Goal: Task Accomplishment & Management: Complete application form

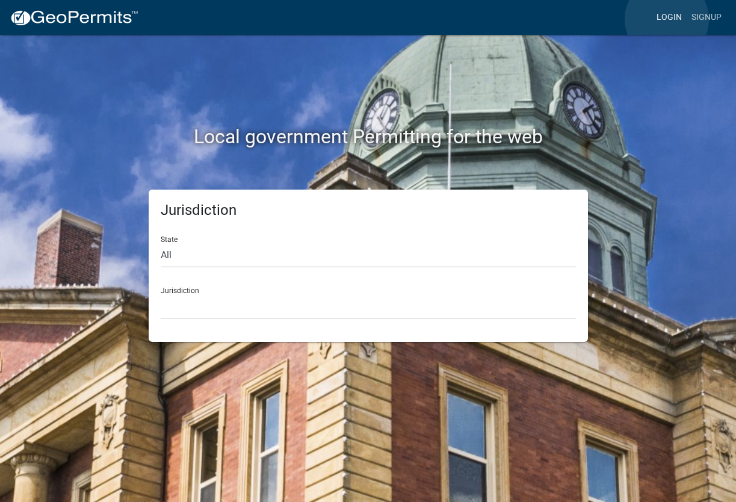
click at [667, 19] on link "Login" at bounding box center [669, 17] width 35 height 23
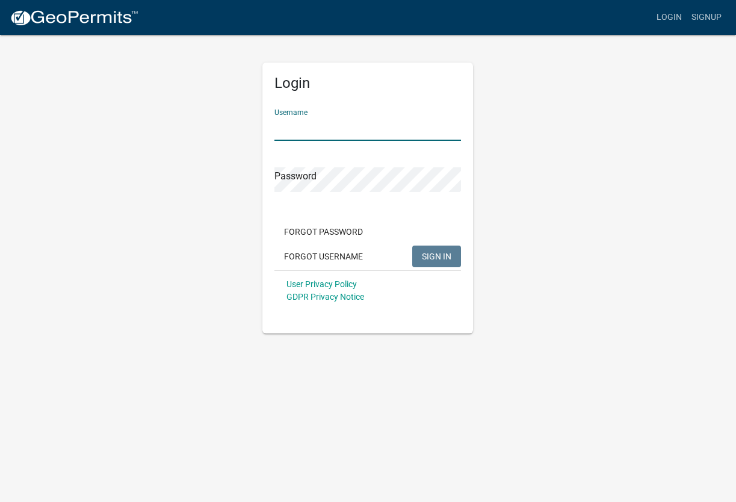
type input "Guillermo08"
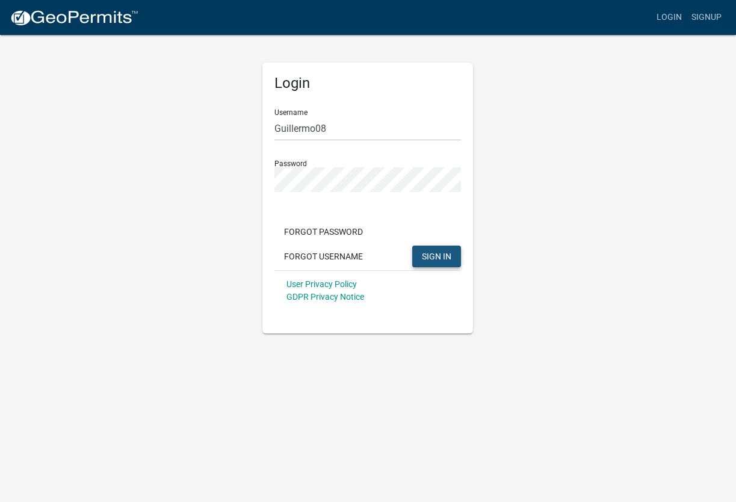
click at [431, 253] on span "SIGN IN" at bounding box center [436, 256] width 29 height 10
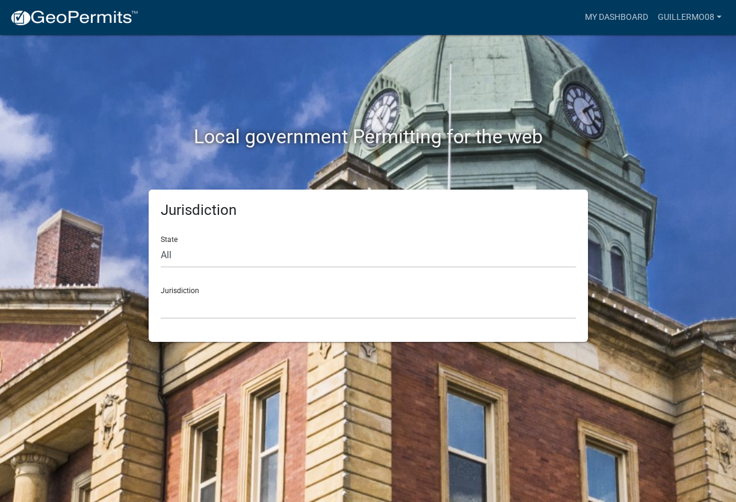
click at [194, 283] on div "Jurisdiction [GEOGRAPHIC_DATA], [US_STATE] [GEOGRAPHIC_DATA], [US_STATE][PERSON…" at bounding box center [368, 298] width 415 height 42
click at [193, 292] on div "Jurisdiction [GEOGRAPHIC_DATA], [US_STATE] [GEOGRAPHIC_DATA], [US_STATE][PERSON…" at bounding box center [368, 298] width 415 height 42
select select "[US_STATE]"
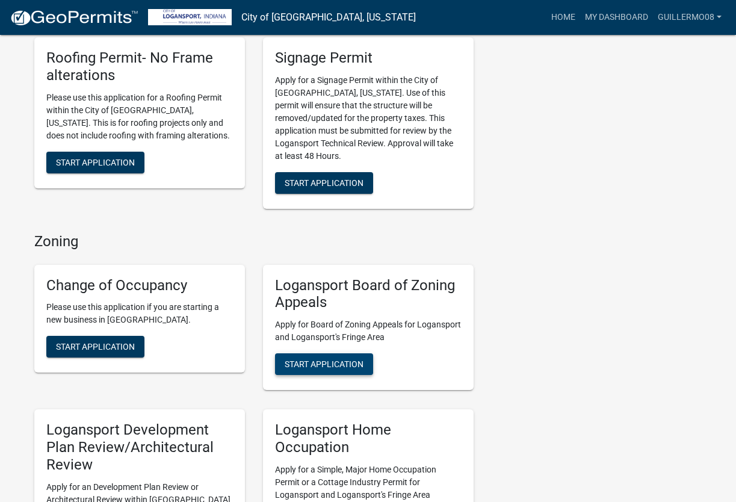
scroll to position [715, 0]
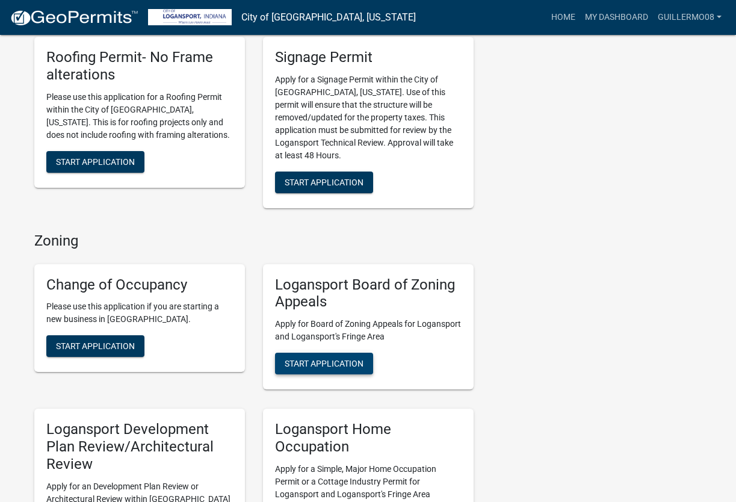
click at [348, 359] on span "Start Application" at bounding box center [324, 364] width 79 height 10
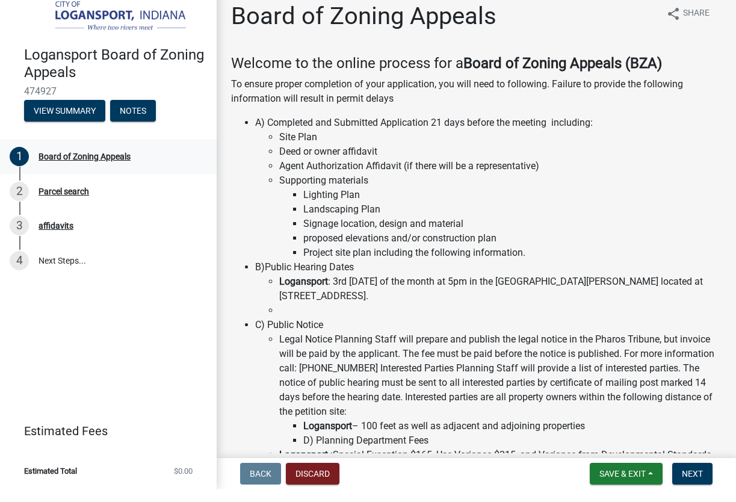
click at [99, 165] on div "Board of Zoning Appeals" at bounding box center [85, 169] width 92 height 8
click at [697, 481] on span "Next" at bounding box center [692, 486] width 21 height 10
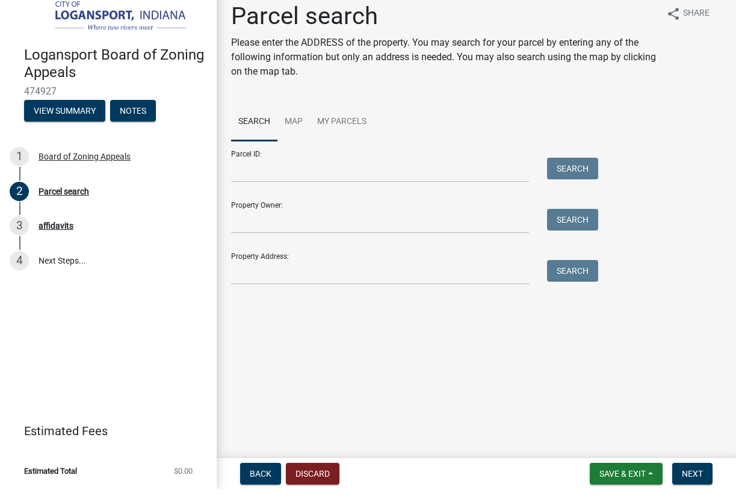
click at [307, 185] on form "Parcel ID: Search Property Owner: Search Property Address: Search" at bounding box center [411, 225] width 361 height 144
click at [300, 176] on input "Parcel ID:" at bounding box center [380, 182] width 298 height 25
click at [377, 277] on input "Property Address:" at bounding box center [380, 285] width 298 height 25
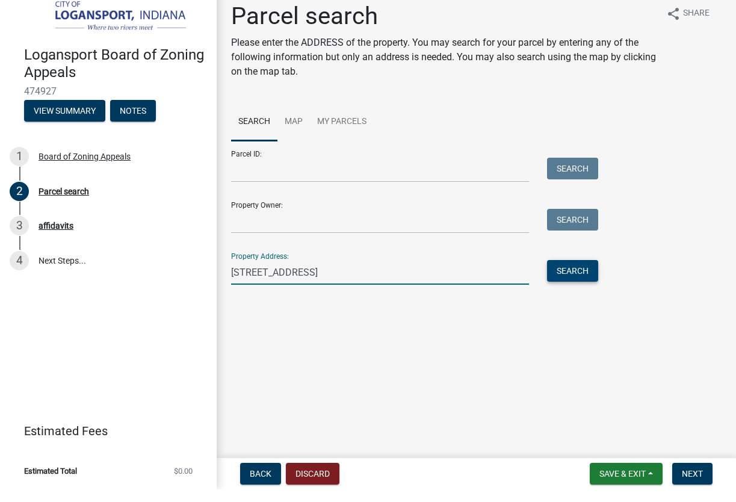
type input "[STREET_ADDRESS]"
click at [567, 273] on button "Search" at bounding box center [572, 284] width 51 height 22
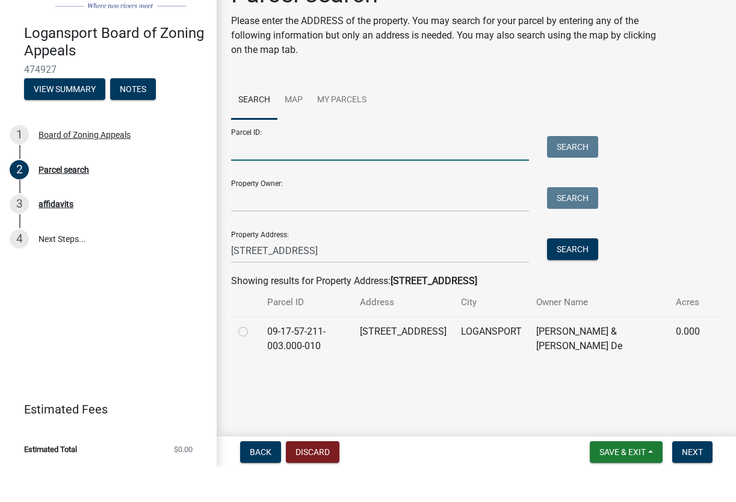
click at [291, 170] on input "Parcel ID:" at bounding box center [380, 182] width 298 height 25
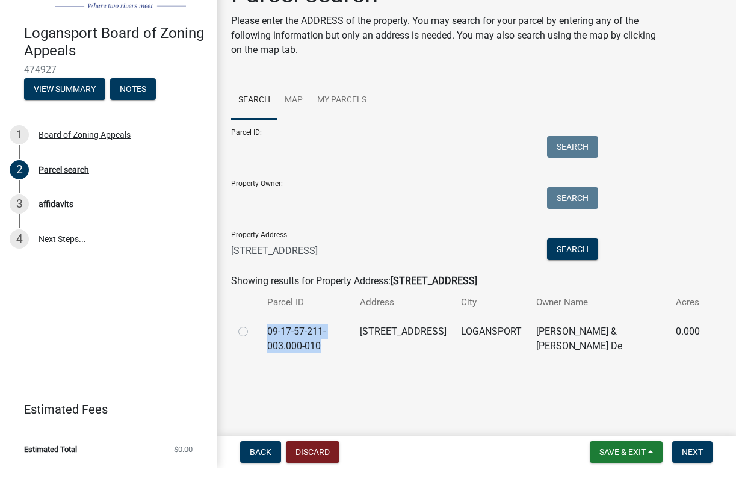
drag, startPoint x: 266, startPoint y: 329, endPoint x: 324, endPoint y: 344, distance: 59.8
click at [324, 351] on td "09-17-57-211-003.000-010" at bounding box center [306, 373] width 93 height 44
copy td "09-17-57-211-003.000-010"
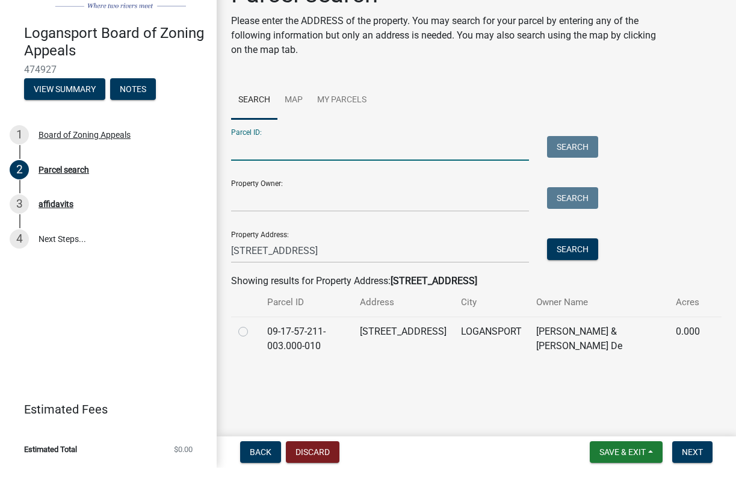
click at [252, 170] on input "Parcel ID:" at bounding box center [380, 182] width 298 height 25
paste input "09-17-57-211-003.000-010"
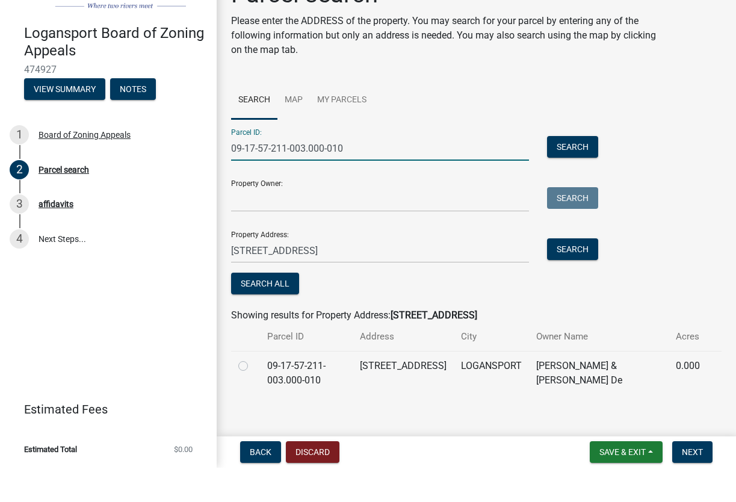
type input "09-17-57-211-003.000-010"
drag, startPoint x: 508, startPoint y: 366, endPoint x: 576, endPoint y: 383, distance: 70.0
click at [575, 385] on td "[PERSON_NAME] & [PERSON_NAME] De" at bounding box center [599, 407] width 140 height 44
copy td "[PERSON_NAME] & [PERSON_NAME] De"
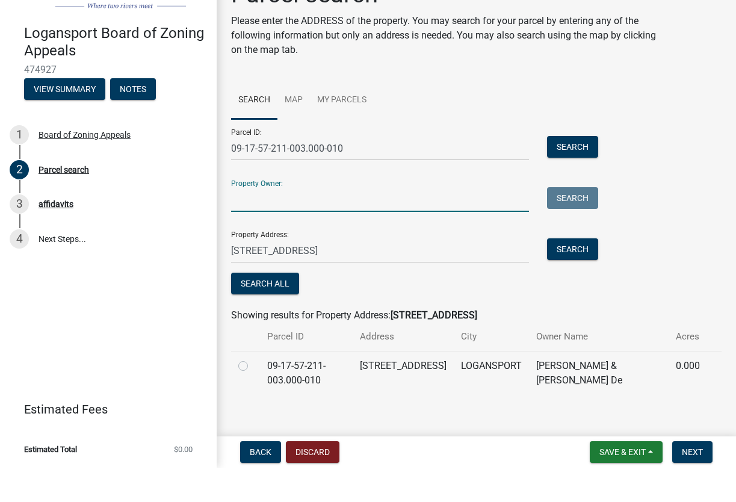
click at [257, 221] on input "Property Owner:" at bounding box center [380, 233] width 298 height 25
paste input "[PERSON_NAME] & [PERSON_NAME] De"
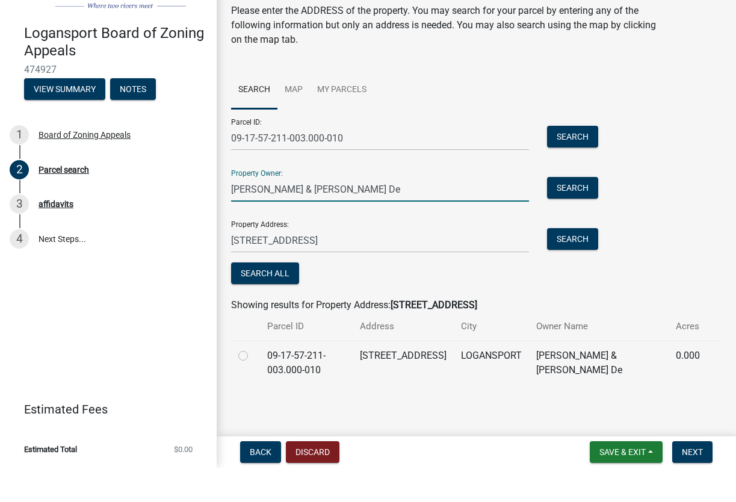
scroll to position [10, 0]
type input "[PERSON_NAME] & [PERSON_NAME] De"
click at [253, 383] on label at bounding box center [253, 383] width 0 height 0
click at [253, 383] on input "radio" at bounding box center [257, 387] width 8 height 8
radio input "true"
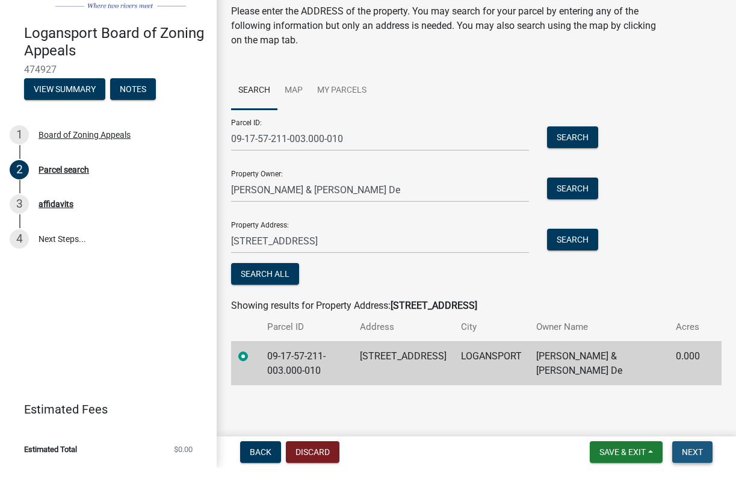
click at [688, 481] on span "Next" at bounding box center [692, 486] width 21 height 10
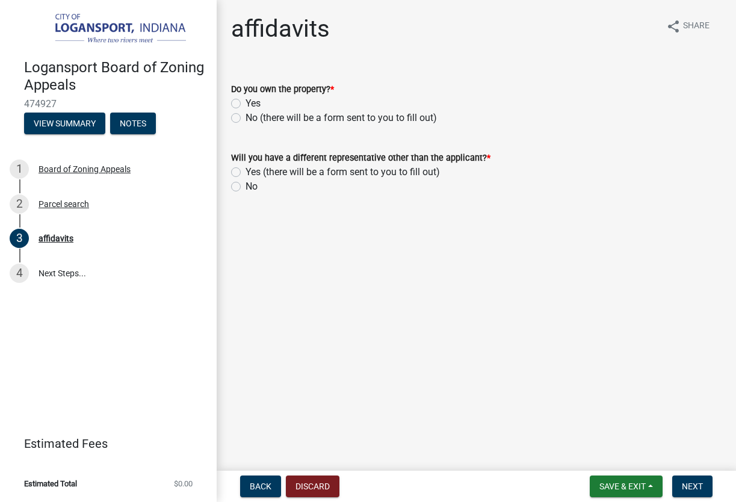
scroll to position [0, 0]
click at [241, 102] on div "Yes" at bounding box center [476, 103] width 490 height 14
click at [245, 102] on label "Yes" at bounding box center [252, 103] width 15 height 14
click at [245, 102] on input "Yes" at bounding box center [249, 100] width 8 height 8
radio input "true"
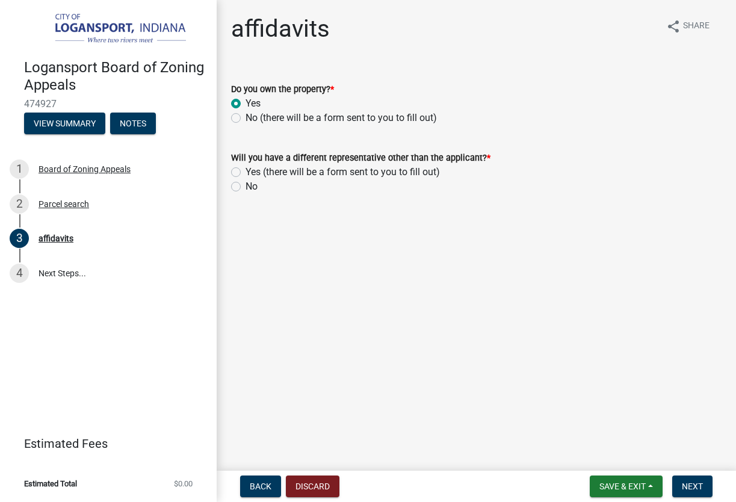
click at [245, 185] on label "No" at bounding box center [251, 186] width 12 height 14
click at [245, 185] on input "No" at bounding box center [249, 183] width 8 height 8
radio input "true"
click at [693, 483] on span "Next" at bounding box center [692, 486] width 21 height 10
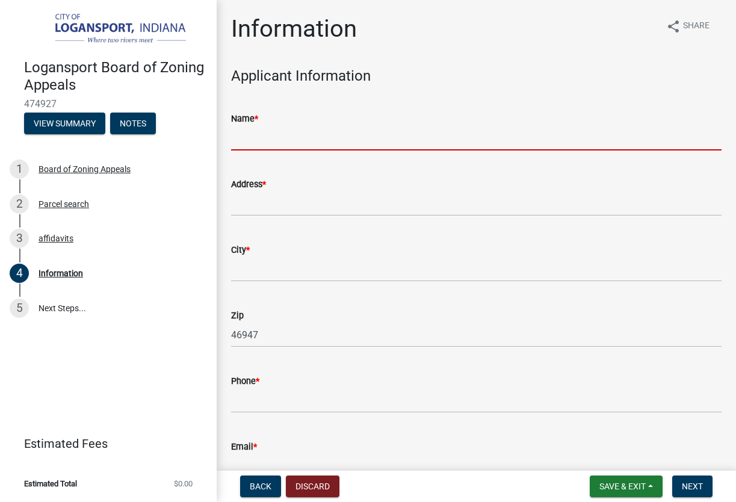
click at [272, 140] on input "Name *" at bounding box center [476, 138] width 490 height 25
type input "g"
type input "[PERSON_NAME]"
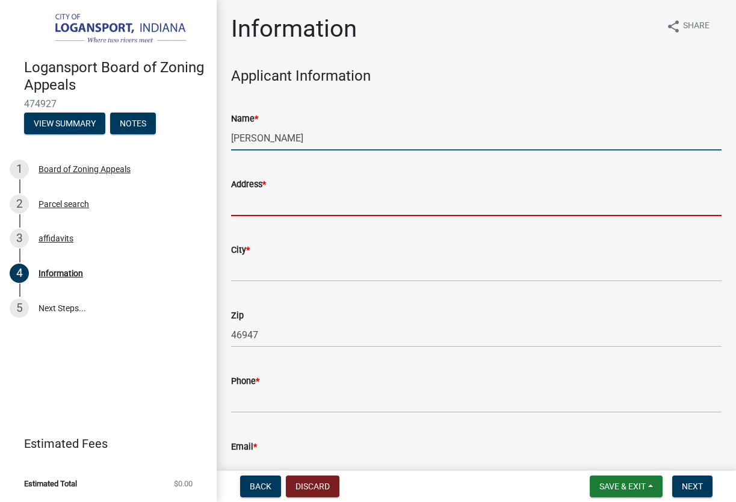
click at [267, 199] on input "Address *" at bounding box center [476, 203] width 490 height 25
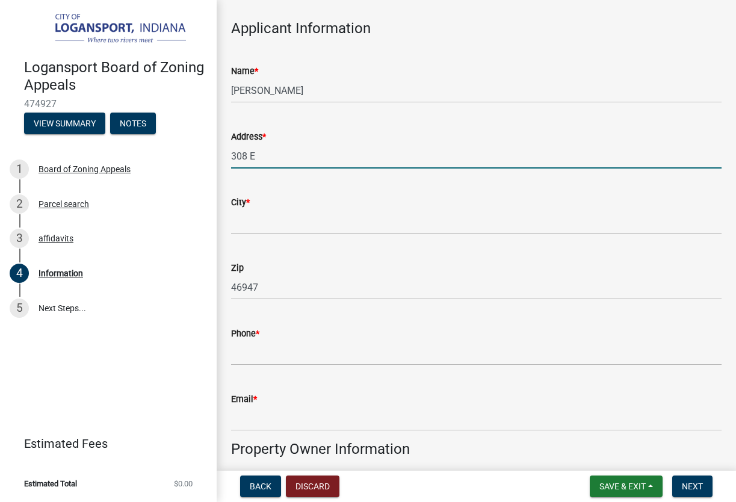
scroll to position [46, 0]
click at [268, 186] on div "City *" at bounding box center [476, 207] width 490 height 56
click at [261, 151] on input "308 E" at bounding box center [476, 157] width 490 height 25
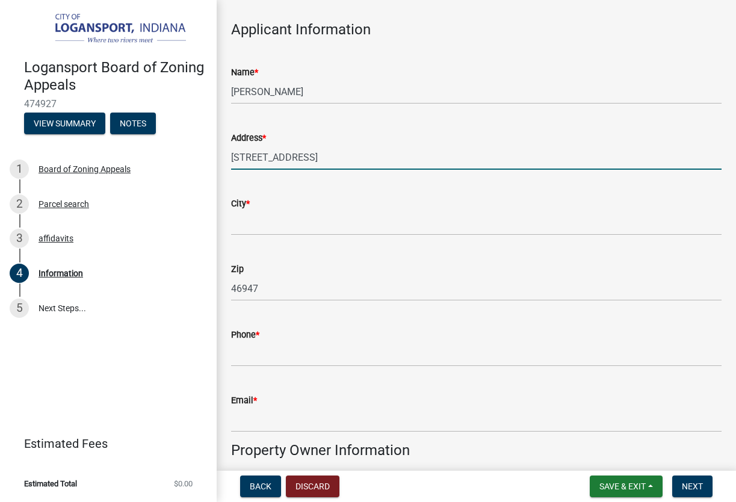
type input "[STREET_ADDRESS]"
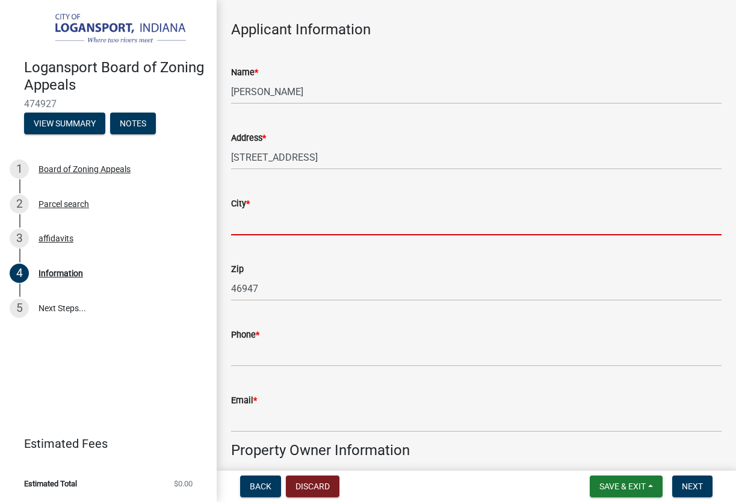
click at [273, 224] on input "City *" at bounding box center [476, 223] width 490 height 25
type input "o"
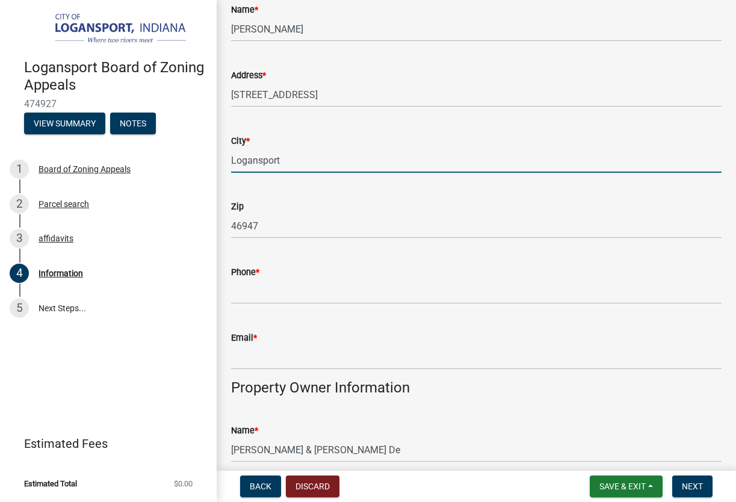
scroll to position [120, 0]
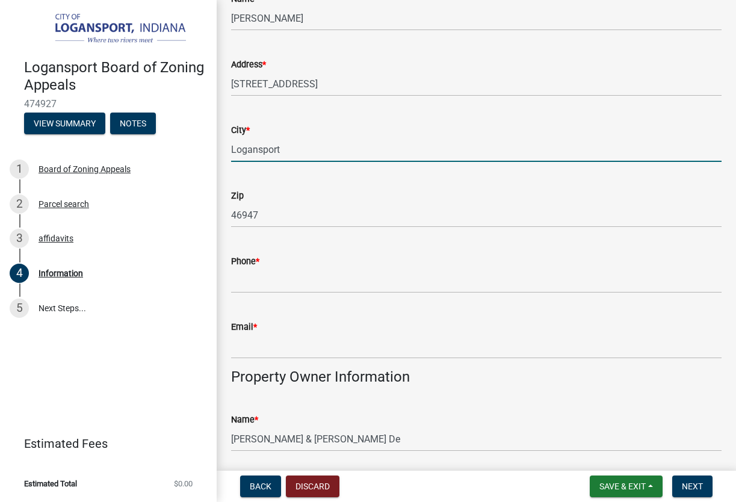
type input "Logansport"
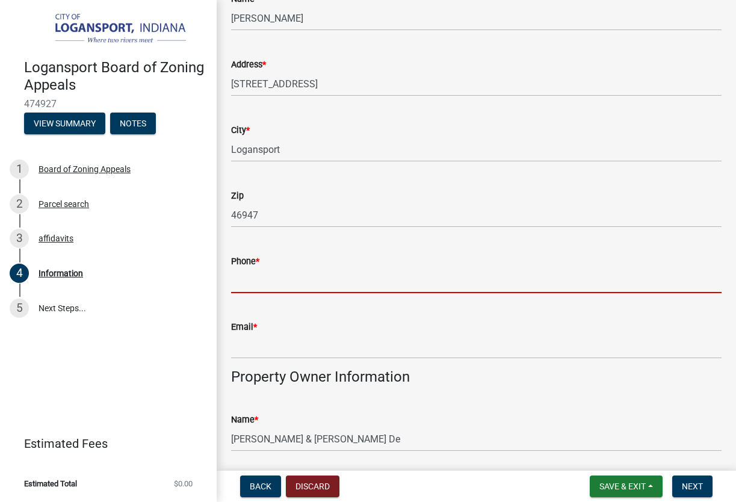
click at [280, 268] on input "Phone *" at bounding box center [476, 280] width 490 height 25
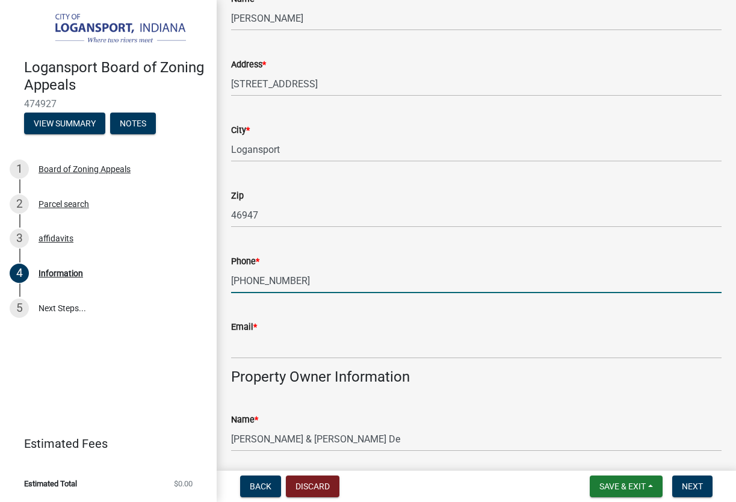
type input "[PHONE_NUMBER]"
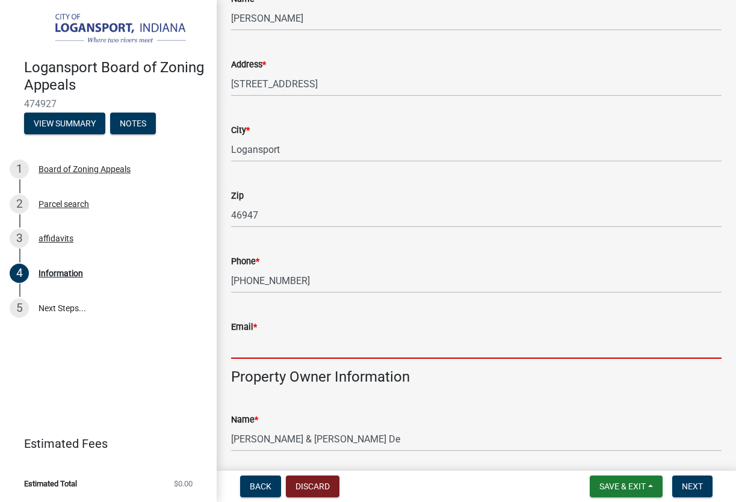
click at [269, 357] on input "Email *" at bounding box center [476, 346] width 490 height 25
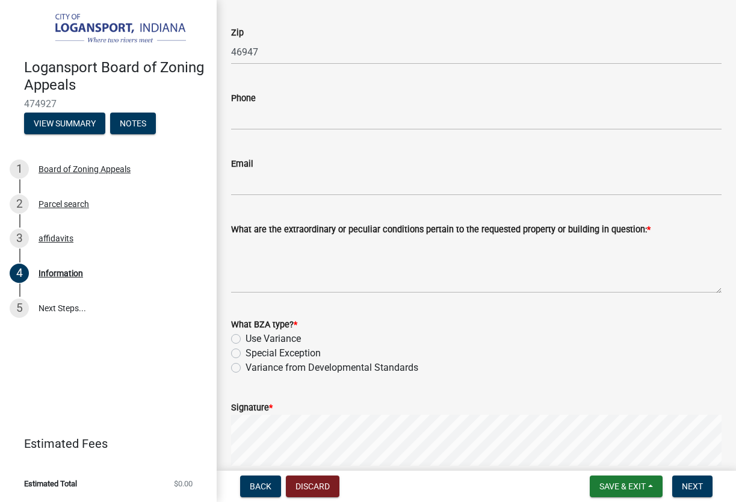
scroll to position [1129, 0]
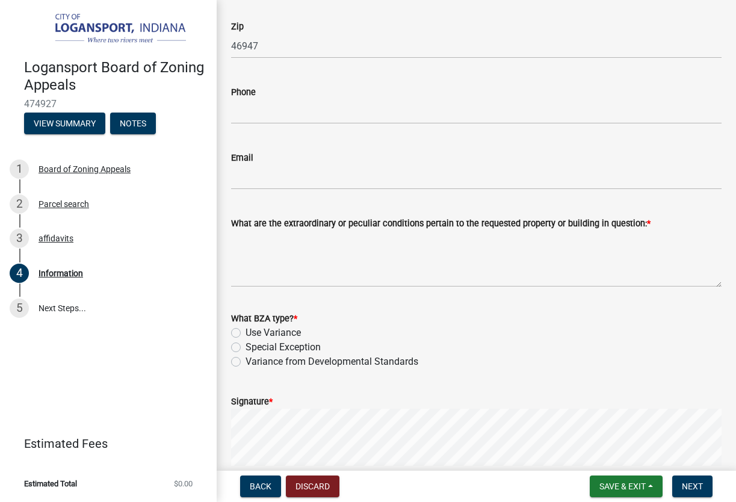
type input "[EMAIL_ADDRESS][DOMAIN_NAME]"
click at [245, 357] on label "Variance from Developmental Standards" at bounding box center [331, 361] width 173 height 14
click at [245, 357] on input "Variance from Developmental Standards" at bounding box center [249, 358] width 8 height 8
radio input "true"
click at [245, 335] on label "Use Variance" at bounding box center [272, 333] width 55 height 14
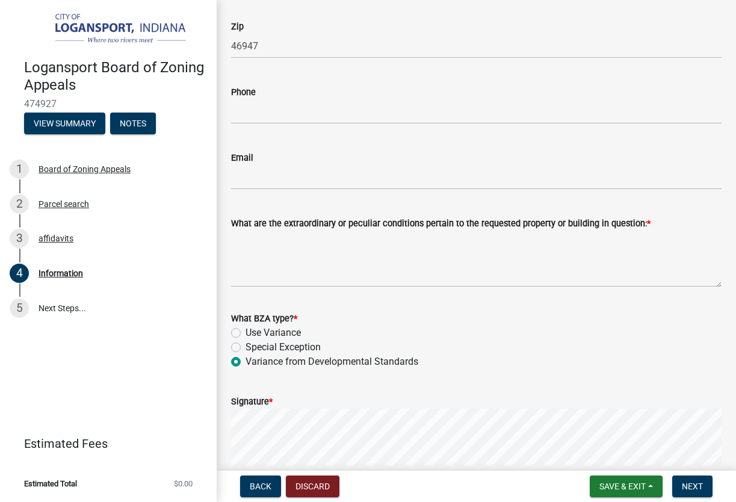
click at [245, 333] on input "Use Variance" at bounding box center [249, 330] width 8 height 8
radio input "true"
click at [694, 492] on button "Next" at bounding box center [692, 486] width 40 height 22
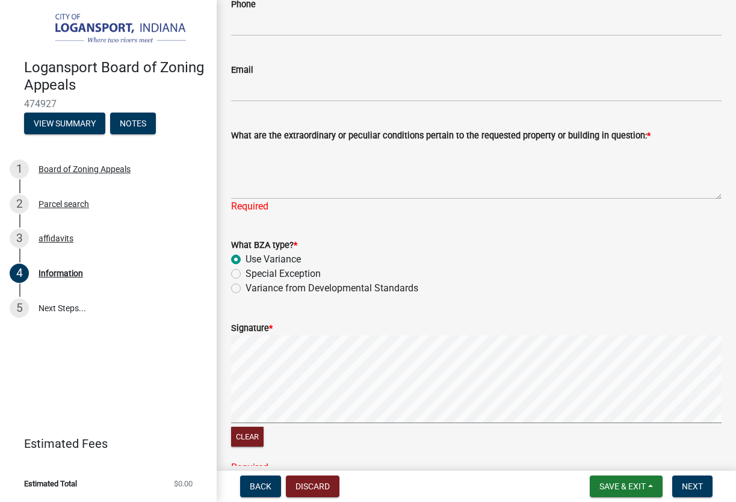
scroll to position [1217, 0]
click at [250, 439] on button "Clear" at bounding box center [247, 437] width 32 height 20
click at [255, 438] on button "Clear" at bounding box center [247, 437] width 32 height 20
click at [252, 434] on button "Clear" at bounding box center [247, 437] width 32 height 20
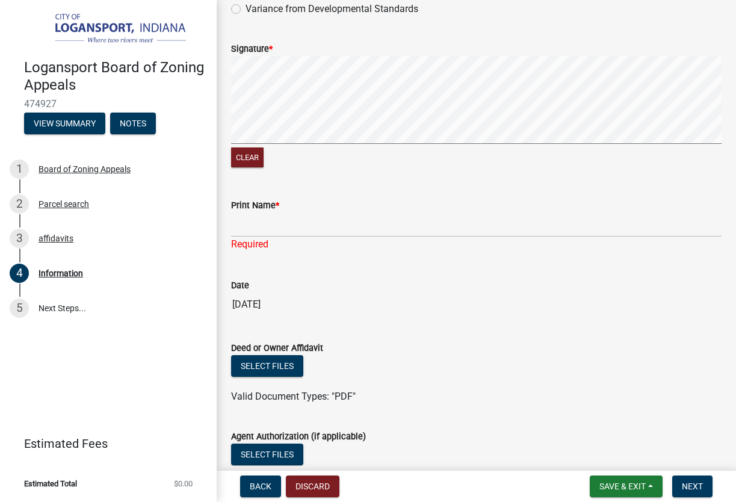
scroll to position [1498, 0]
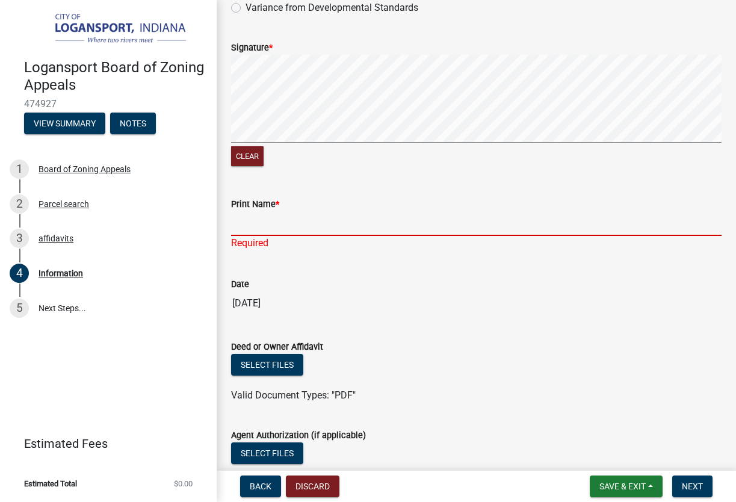
click at [297, 213] on input "Print Name *" at bounding box center [476, 223] width 490 height 25
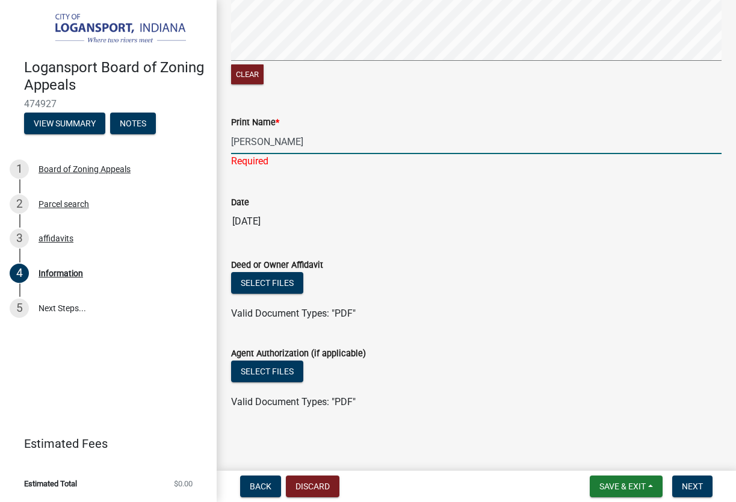
scroll to position [1579, 0]
type input "[PERSON_NAME]"
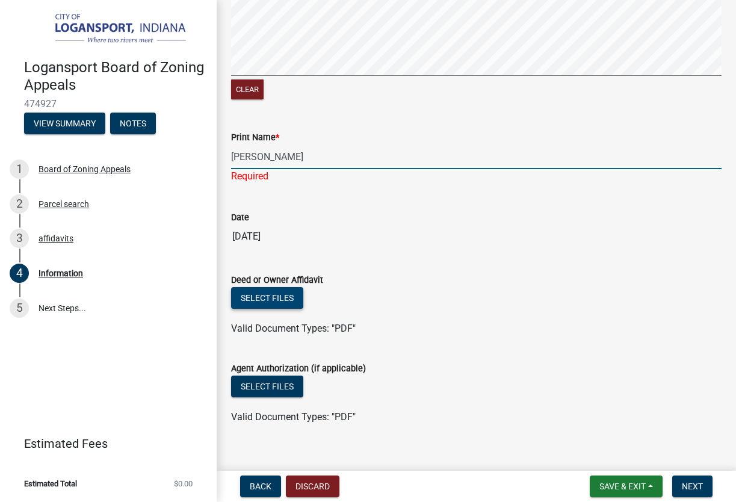
click at [289, 287] on button "Select files" at bounding box center [267, 298] width 72 height 22
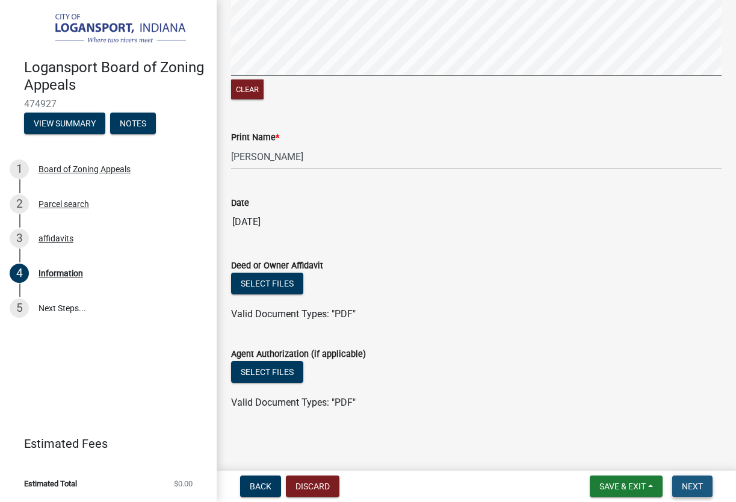
click at [692, 487] on span "Next" at bounding box center [692, 486] width 21 height 10
click at [696, 481] on span "Next" at bounding box center [692, 486] width 21 height 10
